Goal: Navigation & Orientation: Find specific page/section

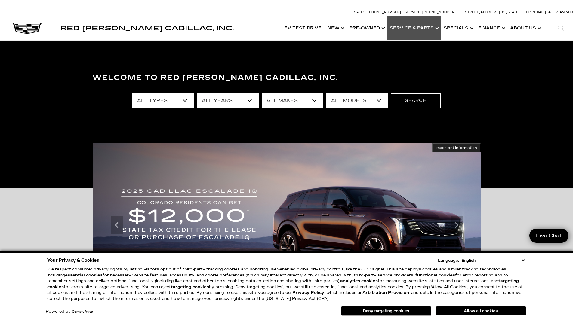
click at [408, 29] on link "Show Service & Parts" at bounding box center [414, 28] width 54 height 24
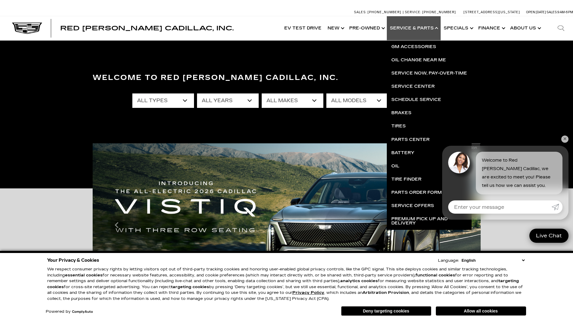
click at [564, 139] on link "✕" at bounding box center [564, 139] width 7 height 7
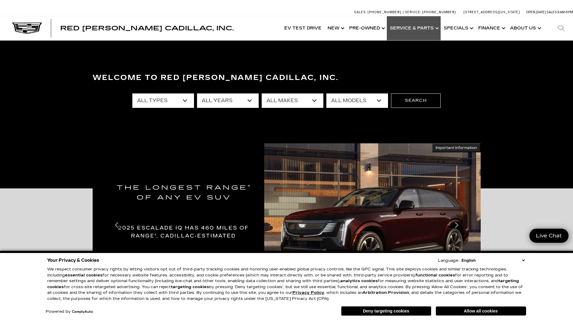
click at [414, 27] on link "Show Service & Parts" at bounding box center [414, 28] width 54 height 24
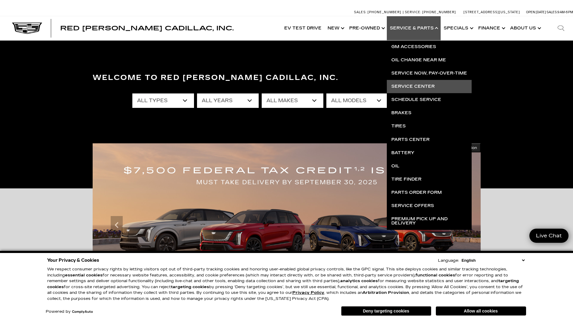
click at [415, 87] on link "Service Center" at bounding box center [429, 86] width 85 height 13
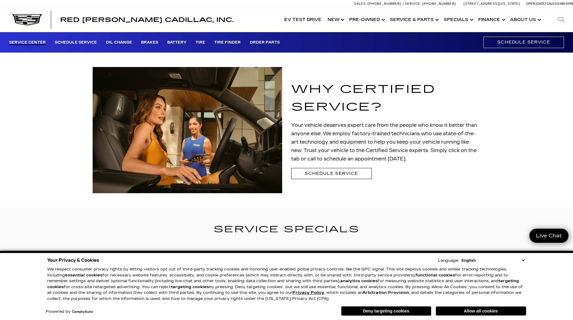
click at [23, 42] on link "Service Center" at bounding box center [27, 42] width 37 height 5
click at [405, 20] on link "Show Service & Parts" at bounding box center [414, 20] width 54 height 24
